Goal: Connect with others: Connect with others

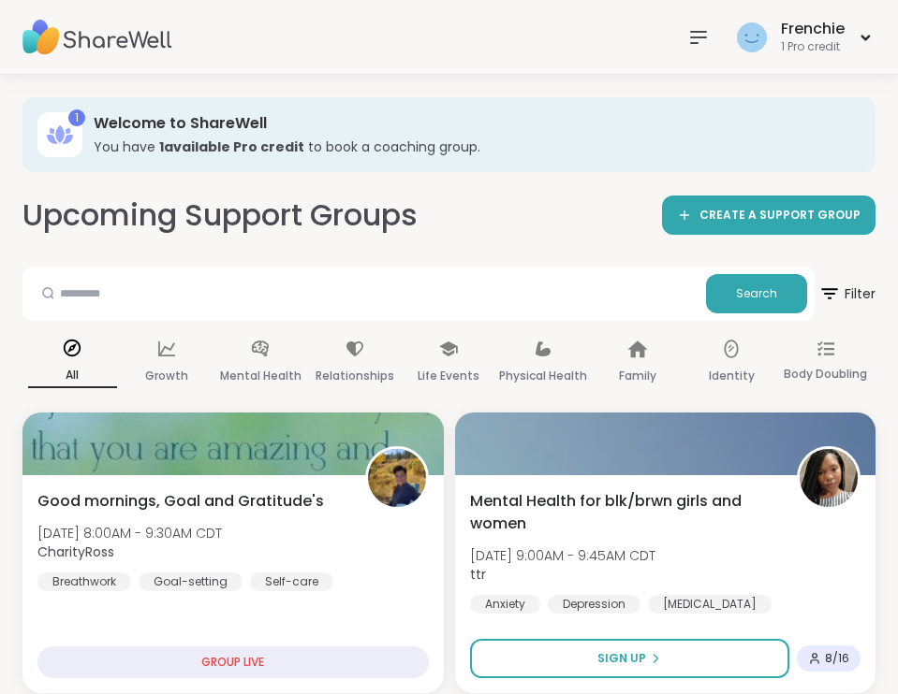
click at [700, 35] on icon at bounding box center [698, 37] width 22 height 22
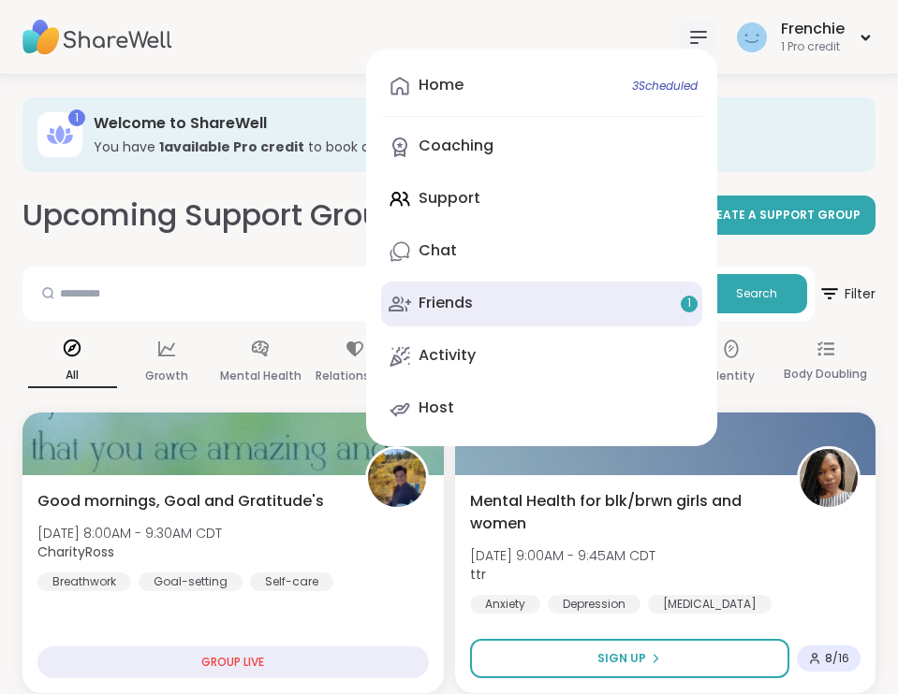
click at [549, 293] on link "Friends 1" at bounding box center [541, 304] width 321 height 45
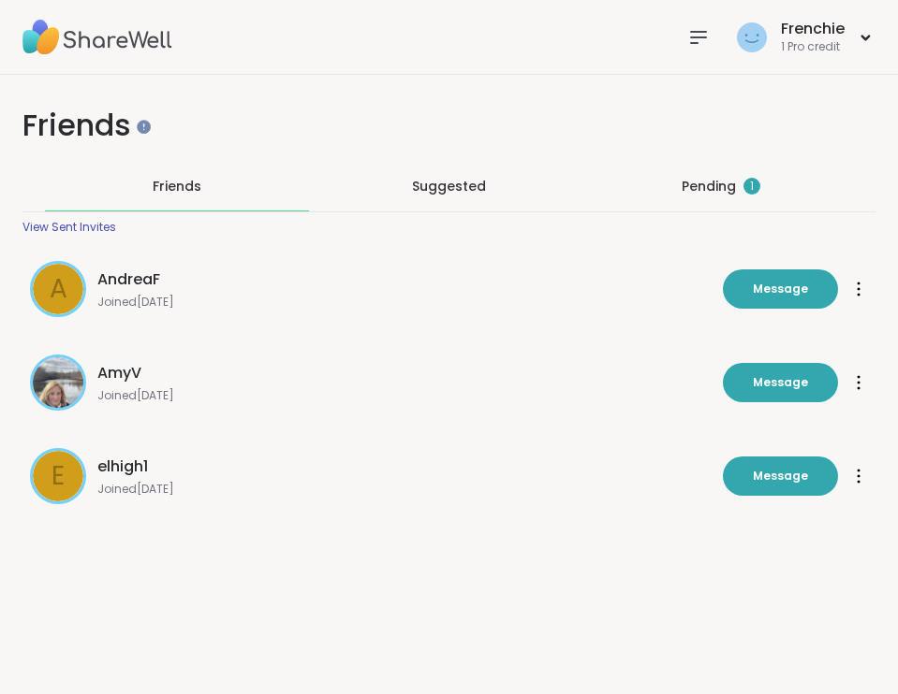
click at [708, 179] on div "Pending 1" at bounding box center [720, 186] width 79 height 19
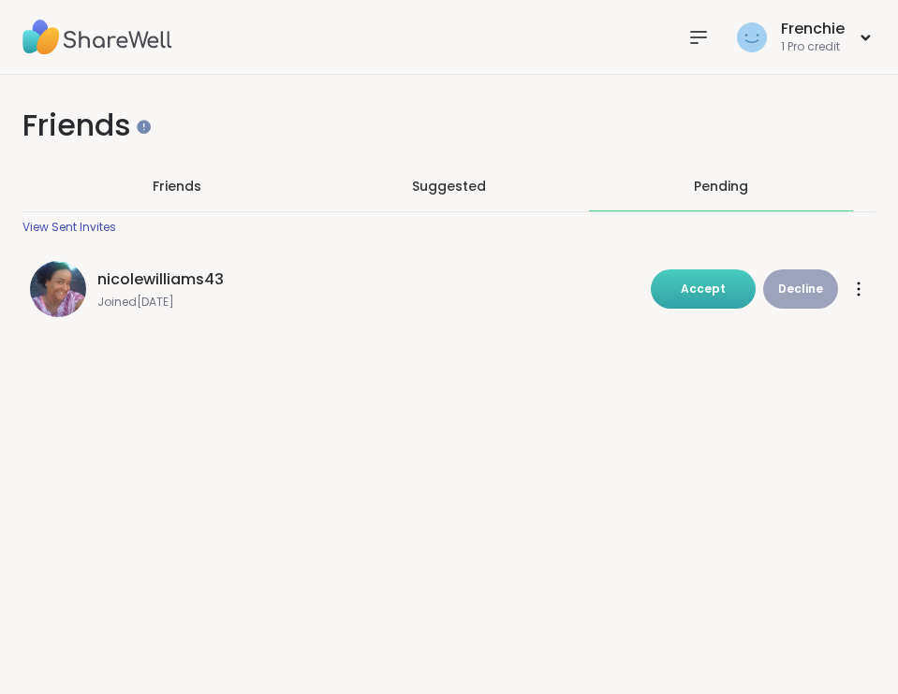
click at [712, 298] on button "Accept" at bounding box center [702, 289] width 105 height 39
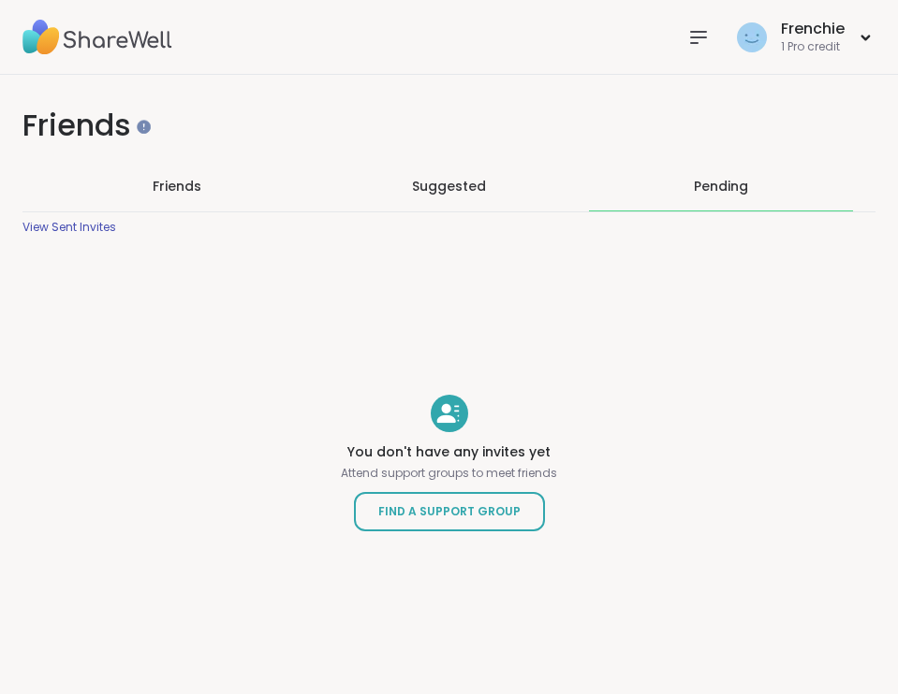
click at [183, 183] on span "Friends" at bounding box center [177, 186] width 49 height 19
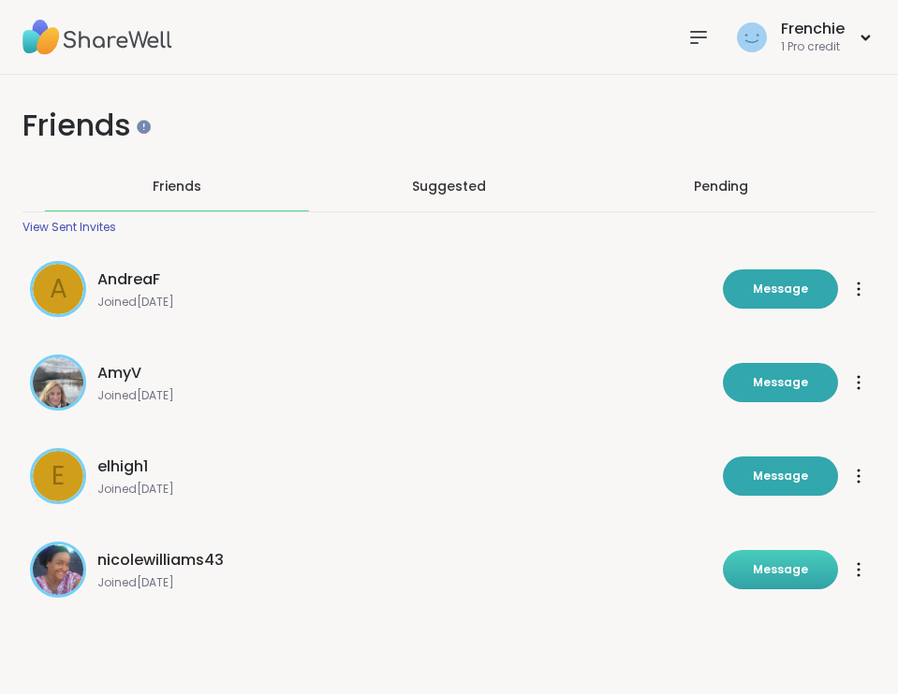
click at [764, 558] on button "Message" at bounding box center [780, 569] width 115 height 39
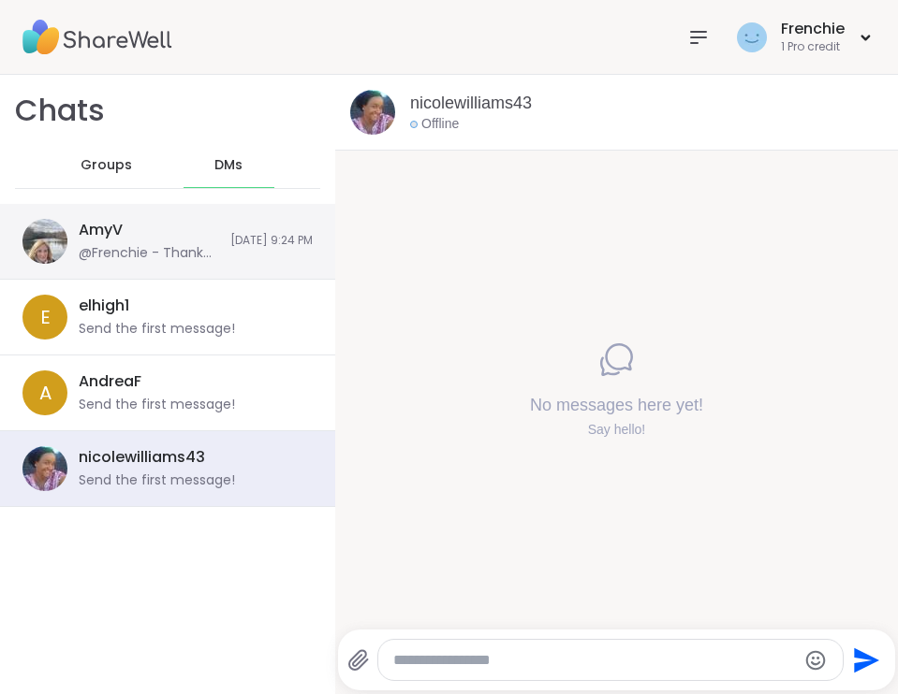
click at [207, 256] on div "[PERSON_NAME] @Frenchie - Thank you so much [PERSON_NAME] for all your advices …" at bounding box center [167, 242] width 335 height 76
